Goal: Information Seeking & Learning: Find specific fact

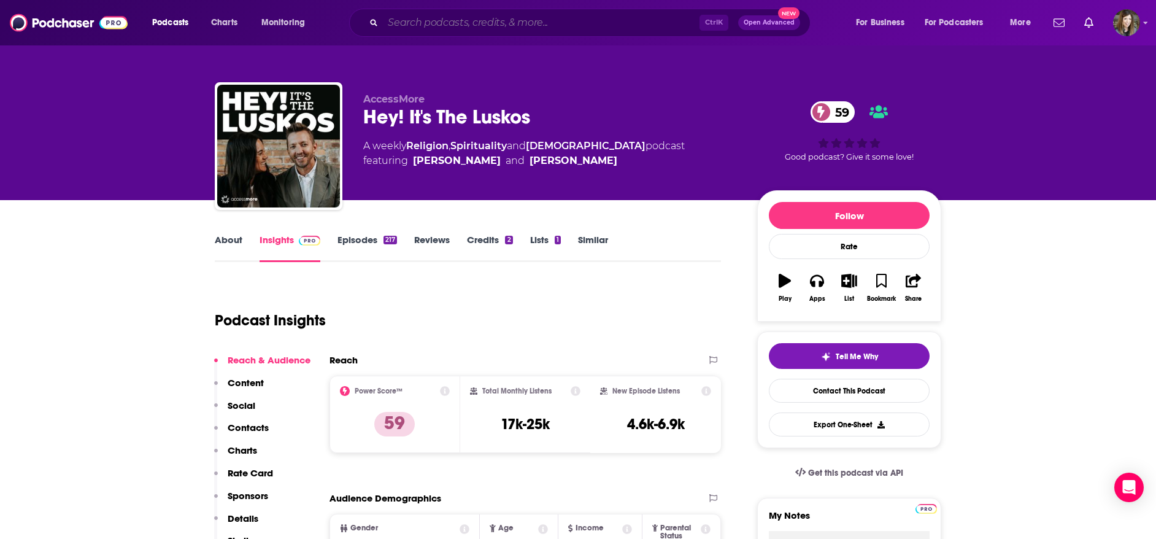
click at [556, 25] on input "Search podcasts, credits, & more..." at bounding box center [541, 23] width 317 height 20
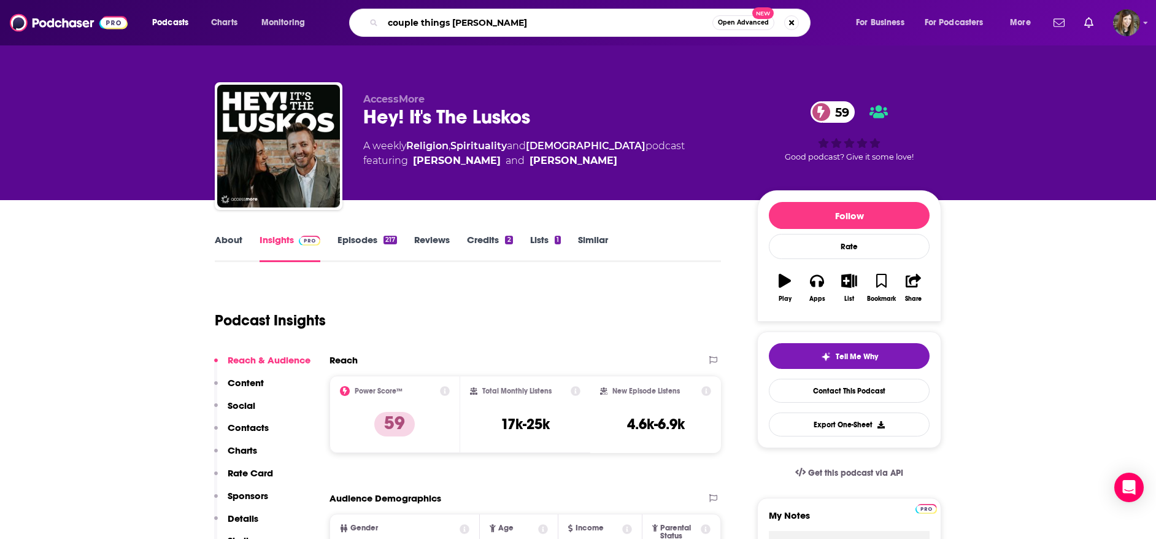
type input "couple things podcast"
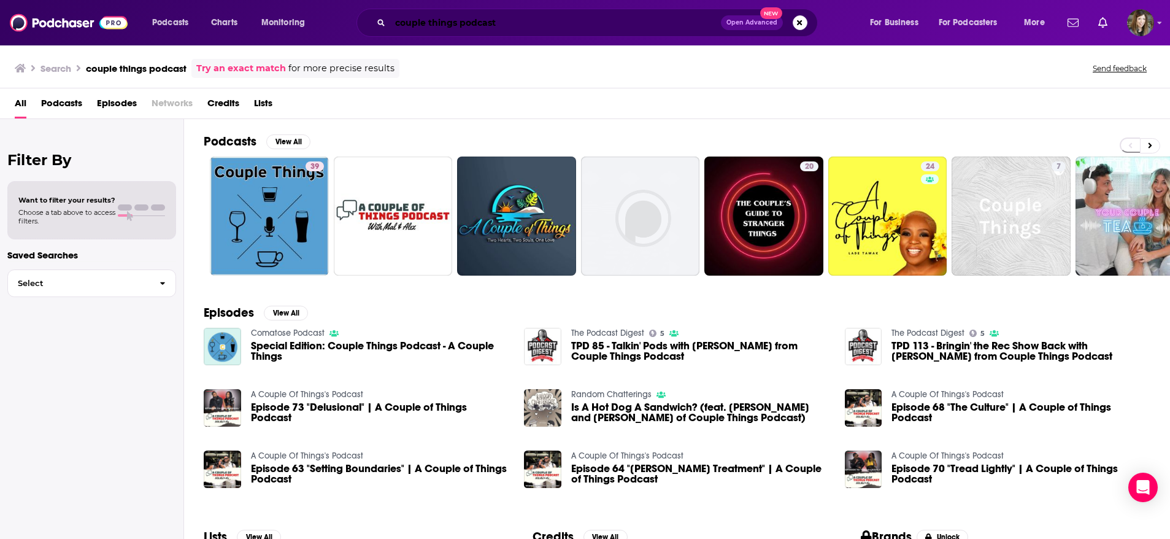
click at [510, 17] on input "couple things podcast" at bounding box center [555, 23] width 331 height 20
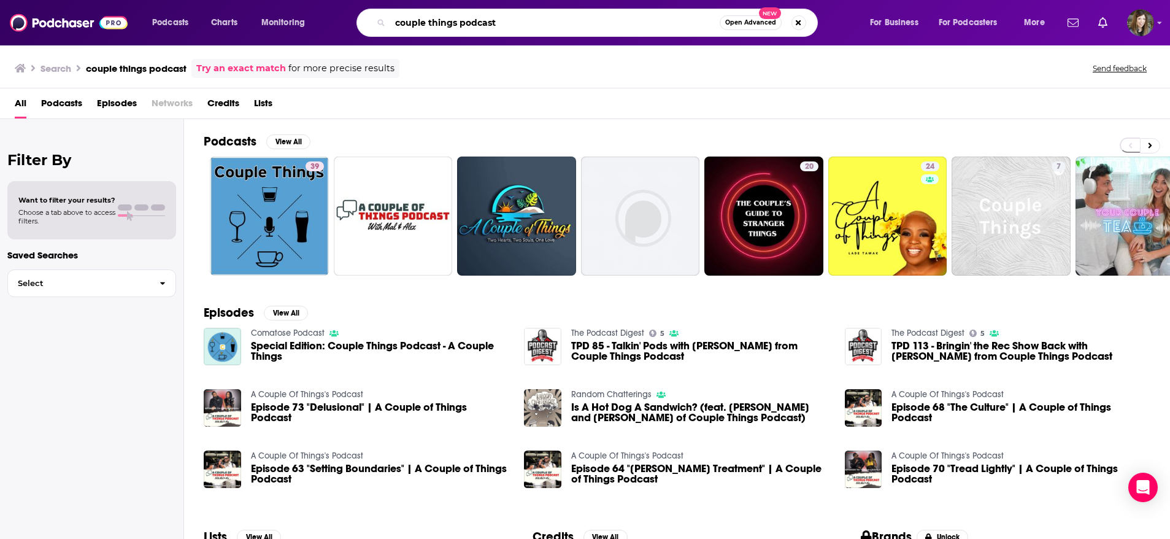
click at [510, 17] on input "couple things podcast" at bounding box center [554, 23] width 329 height 20
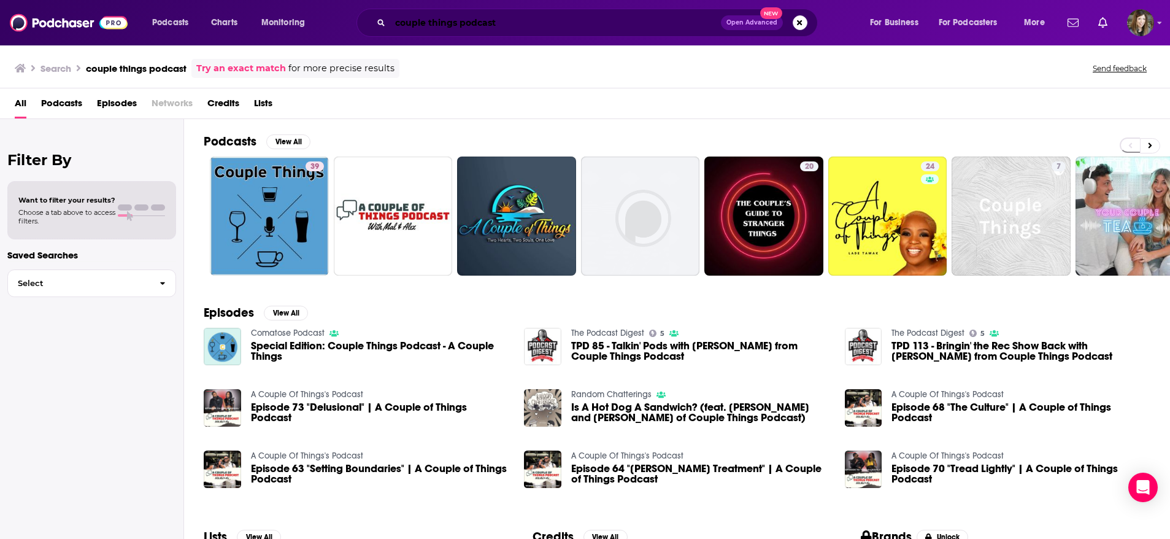
click at [510, 17] on input "couple things podcast" at bounding box center [555, 23] width 331 height 20
click at [501, 20] on input "couple things podcast" at bounding box center [555, 23] width 331 height 20
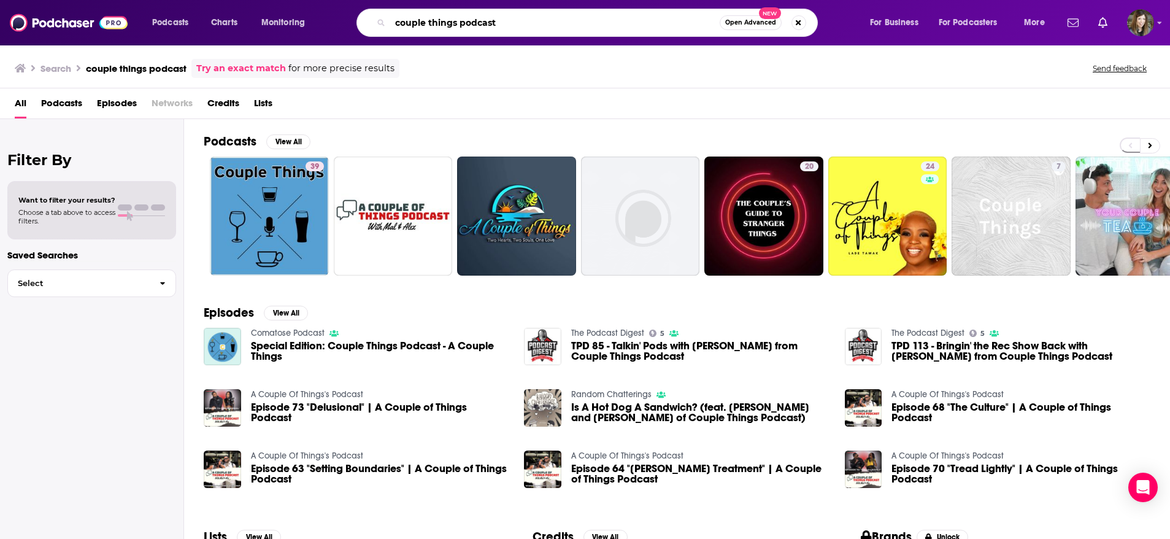
click at [499, 21] on input "couple things podcast" at bounding box center [554, 23] width 329 height 20
type input "couple things"
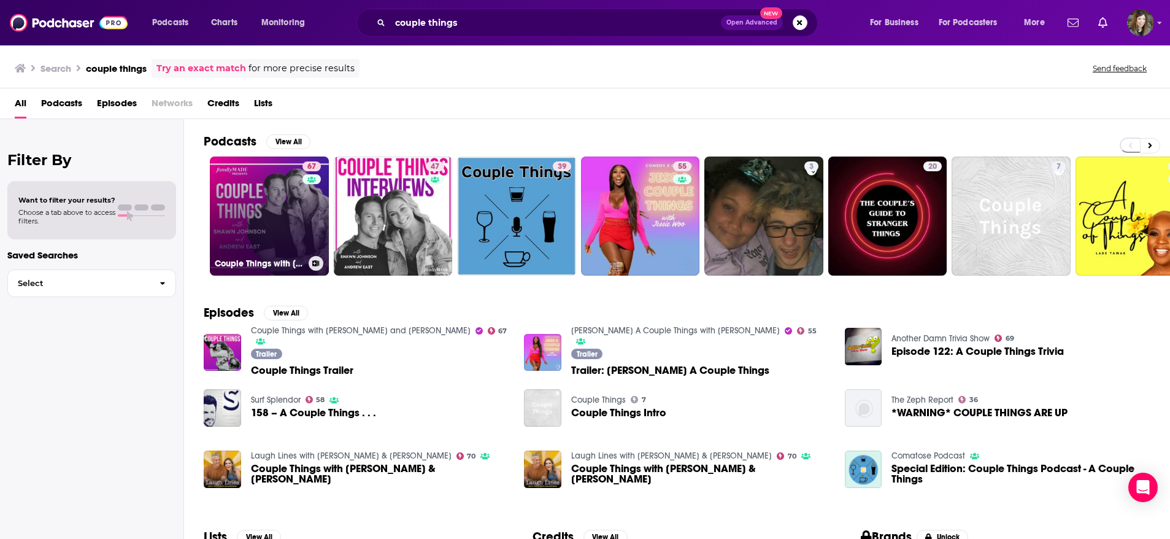
click at [247, 215] on link "67 Couple Things with [PERSON_NAME] and [PERSON_NAME]" at bounding box center [269, 215] width 119 height 119
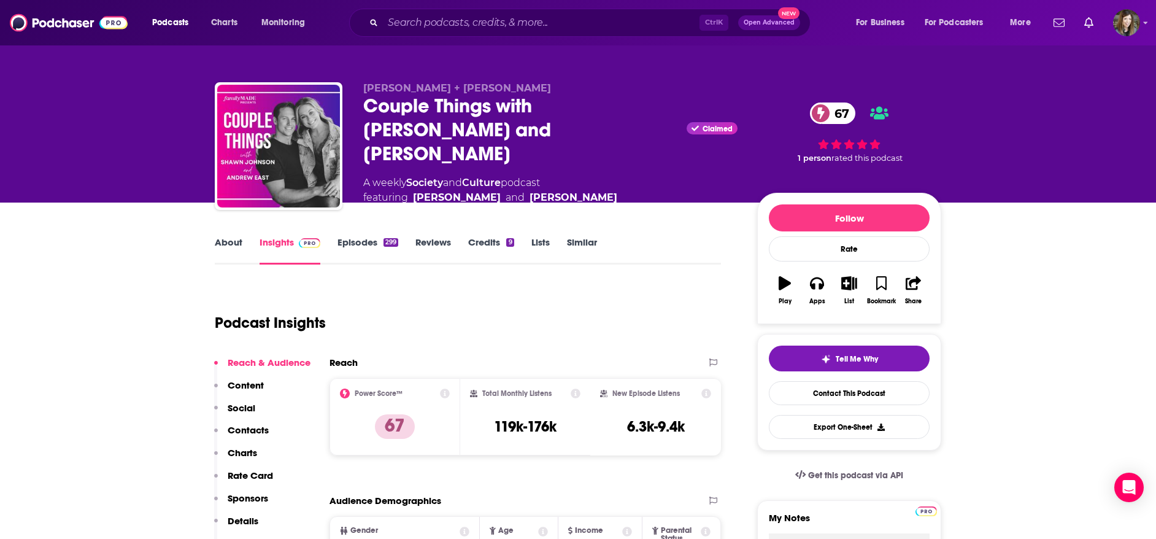
scroll to position [92, 0]
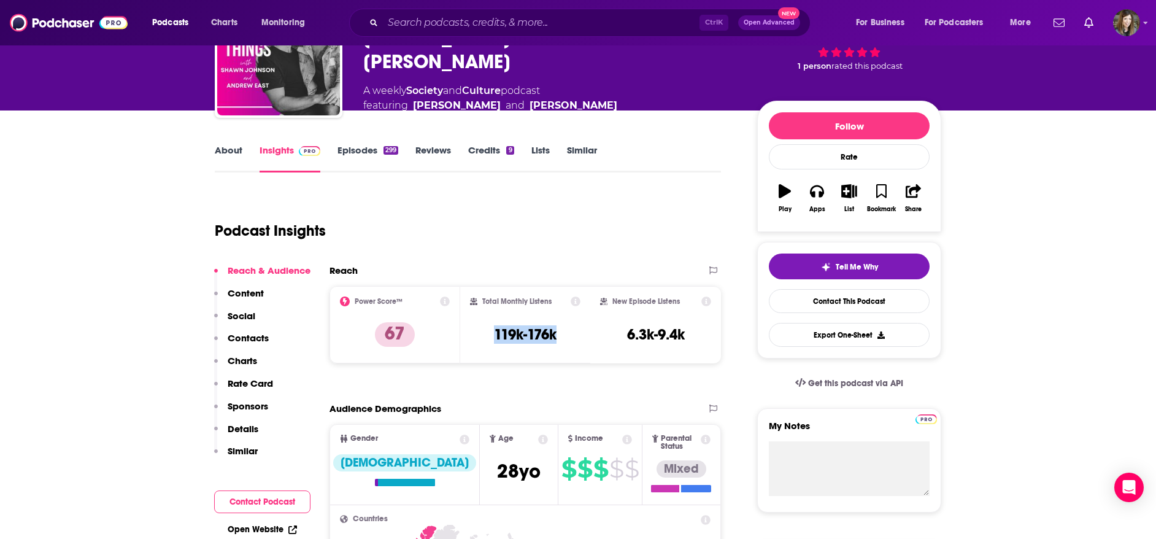
drag, startPoint x: 567, startPoint y: 331, endPoint x: 492, endPoint y: 333, distance: 75.5
click at [492, 333] on div "Total Monthly Listens 119k-176k" at bounding box center [525, 324] width 111 height 56
drag, startPoint x: 492, startPoint y: 333, endPoint x: 507, endPoint y: 335, distance: 15.4
copy h3 "119k-176k"
